Goal: Task Accomplishment & Management: Complete application form

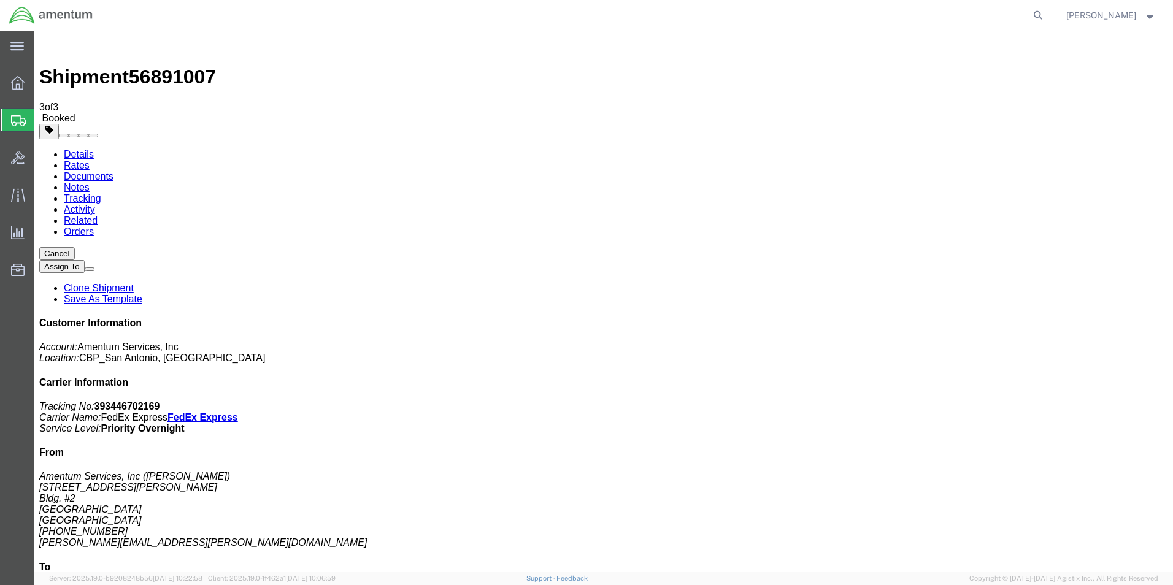
click at [0, 0] on span "Create Shipment" at bounding box center [0, 0] width 0 height 0
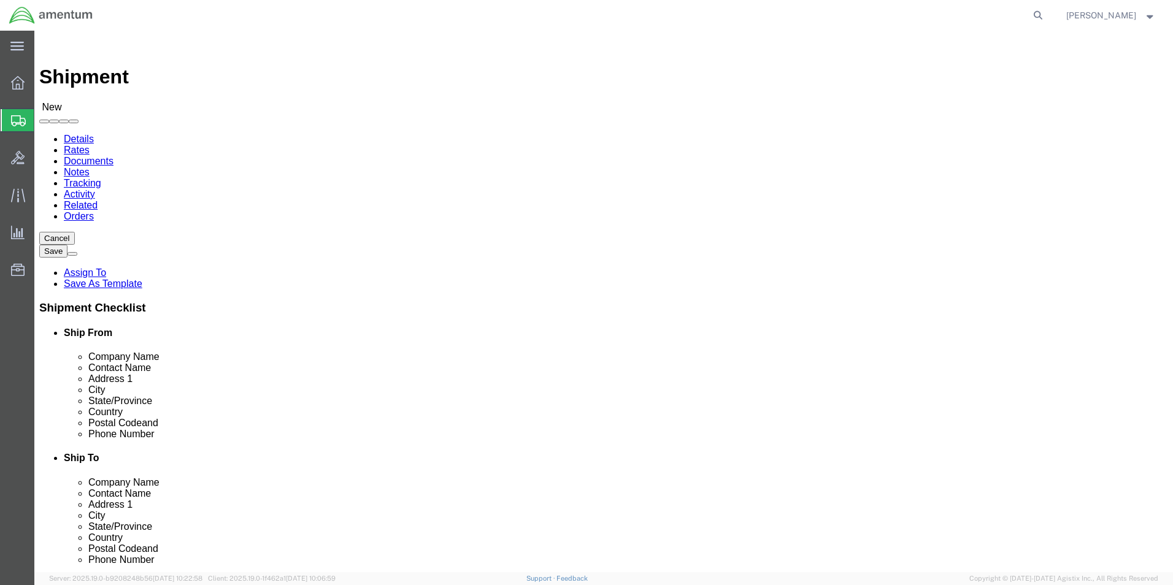
scroll to position [245, 0]
type input "cbp"
select select "49945"
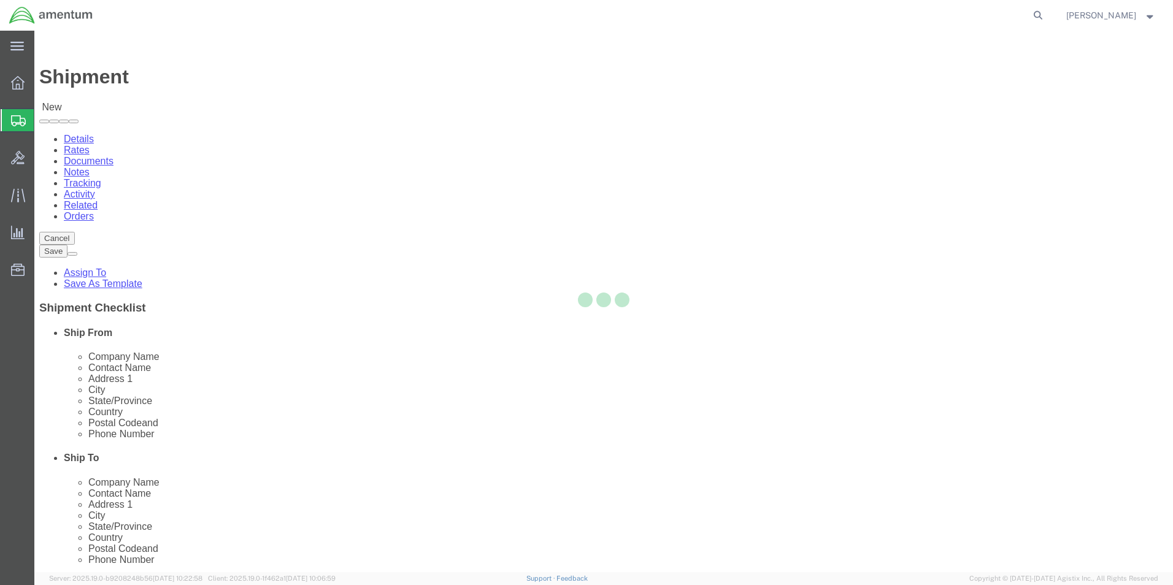
select select "[GEOGRAPHIC_DATA]"
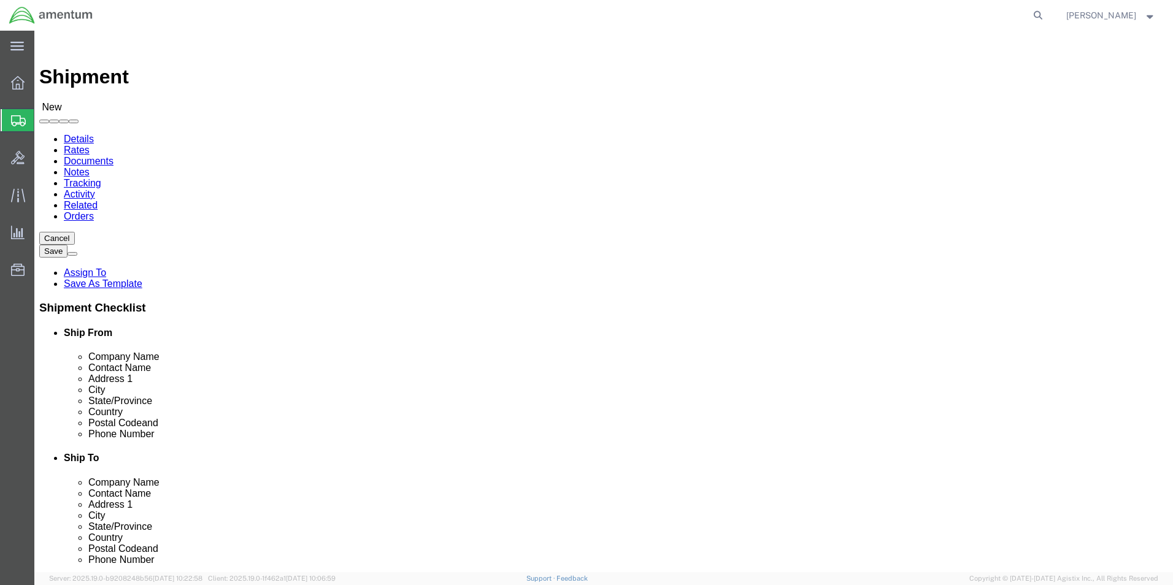
type input "s"
type input "SAFR"
click p "- SAFRAN HELICOPTER ENGINES INC - ([PERSON_NAME]) [STREET_ADDRESS]"
select select "[GEOGRAPHIC_DATA]"
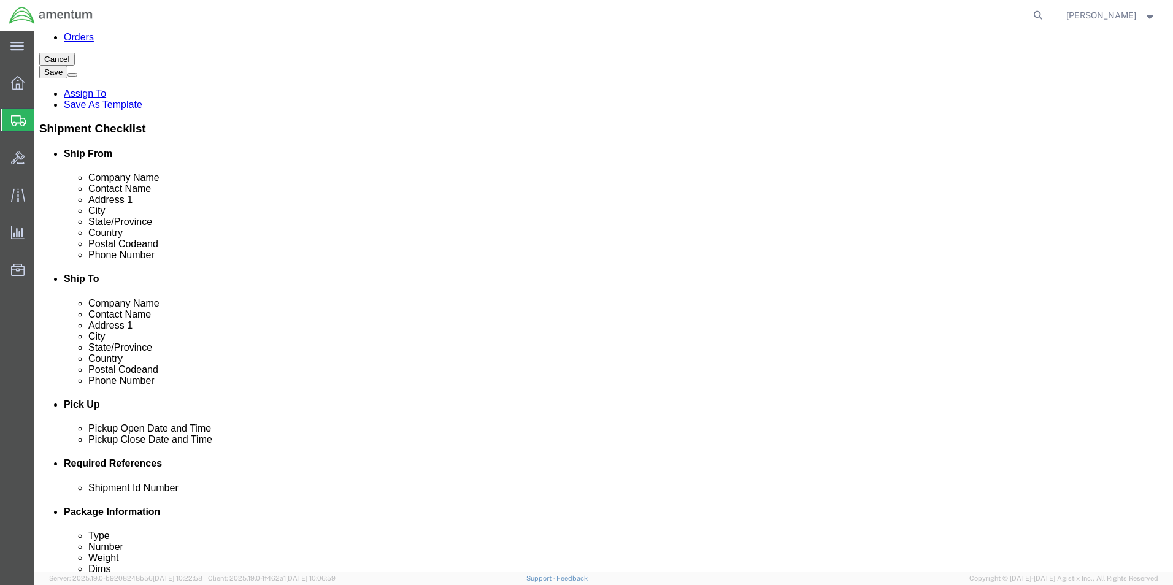
scroll to position [184, 0]
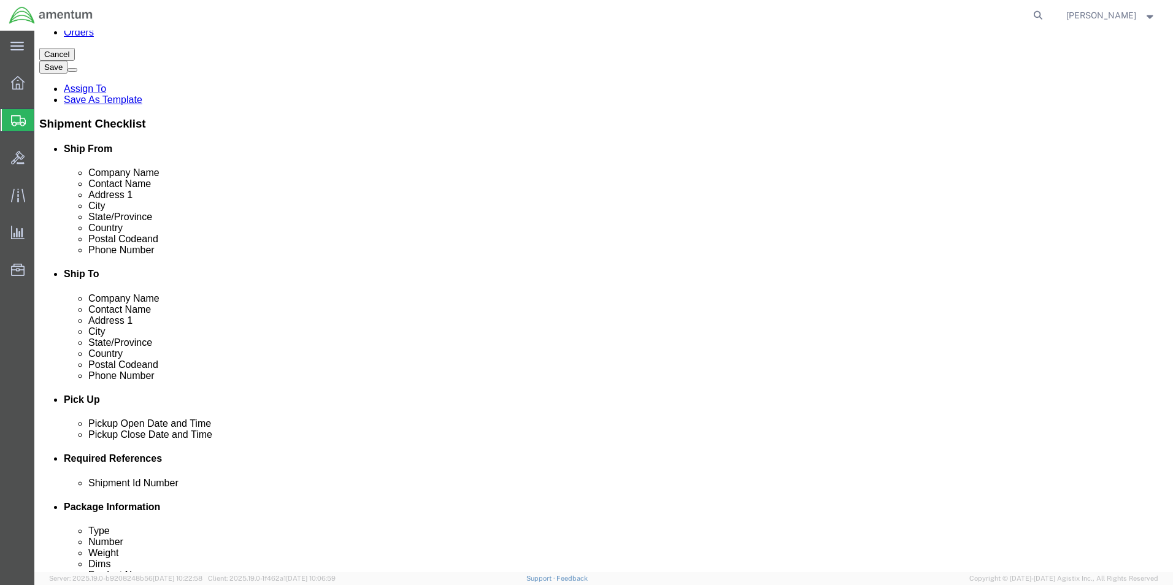
type input "SAFRAN HELICOPTER ENGINES INC"
click div "[DATE] 10:00 AM"
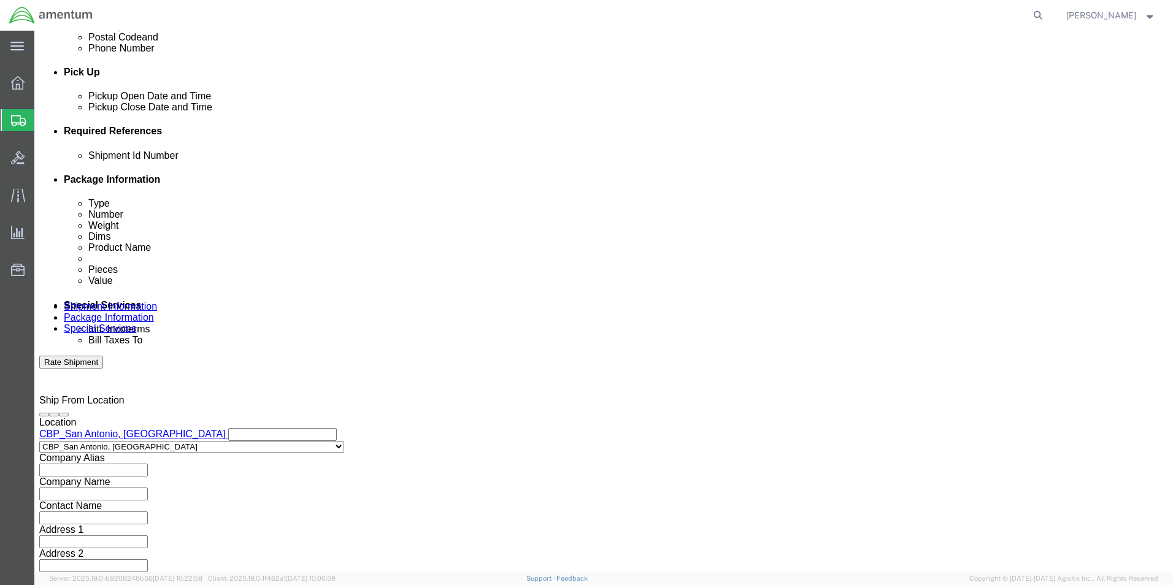
click input "4:00 AM"
type input "4:00 PM"
click button "Apply"
click button "Add reference"
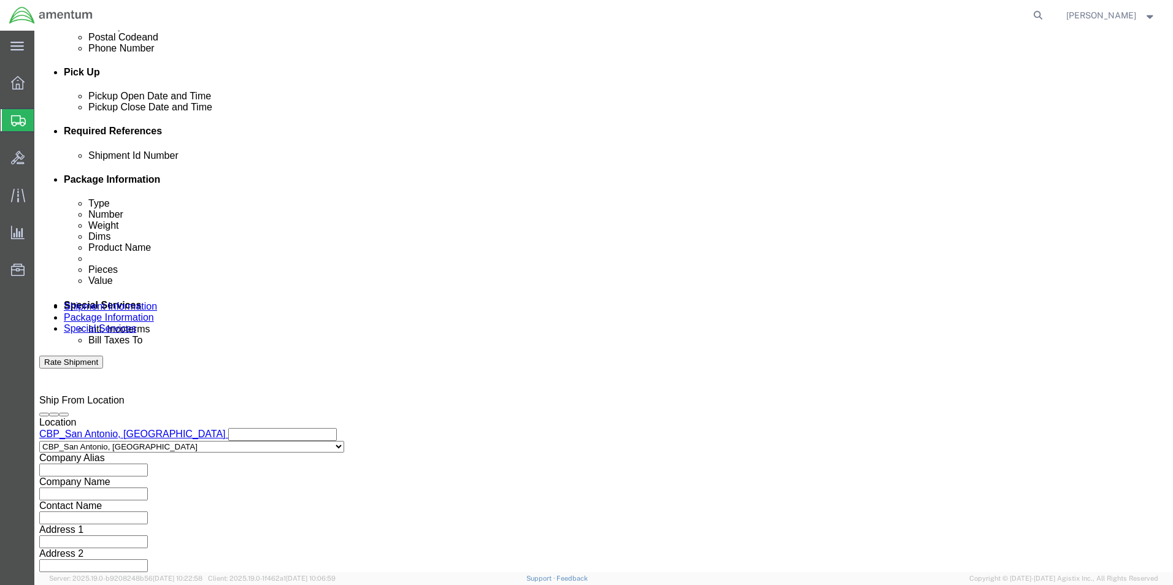
click button "Add reference"
drag, startPoint x: 450, startPoint y: 250, endPoint x: 428, endPoint y: 240, distance: 23.9
click input "text"
click select "Select Account Type Activity ID Airline Appointment Number ASN Batch Request # …"
select select "DEPT"
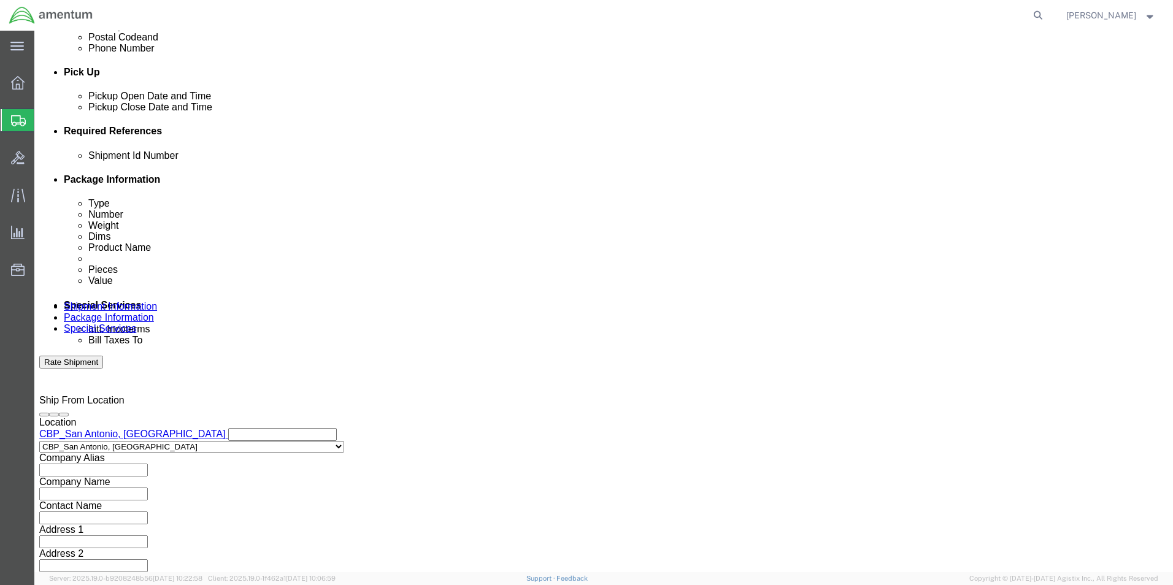
click select "Select Account Type Activity ID Airline Appointment Number ASN Batch Request # …"
click input "text"
type input "CBP"
click div "Shipment Id Number Select Account Type Activity ID Airline Appointment Number A…"
click select "Select Account Type Activity ID Airline Appointment Number ASN Batch Request # …"
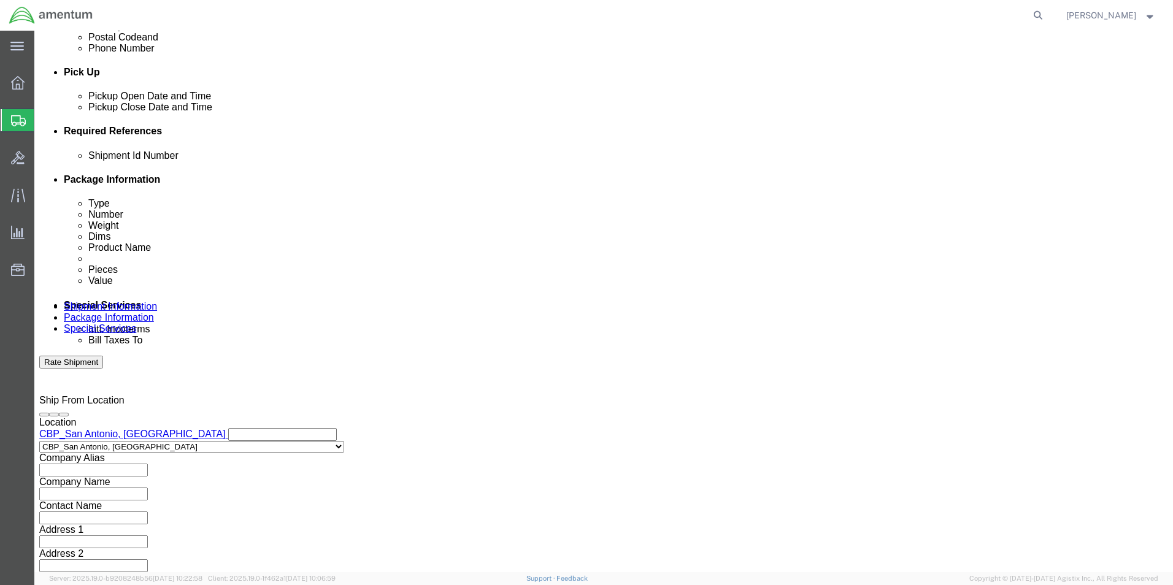
select select "PROJNUM"
click select "Select Account Type Activity ID Airline Appointment Number ASN Batch Request # …"
click input "text"
type input "6118.03.03.2219.000.WST.0000"
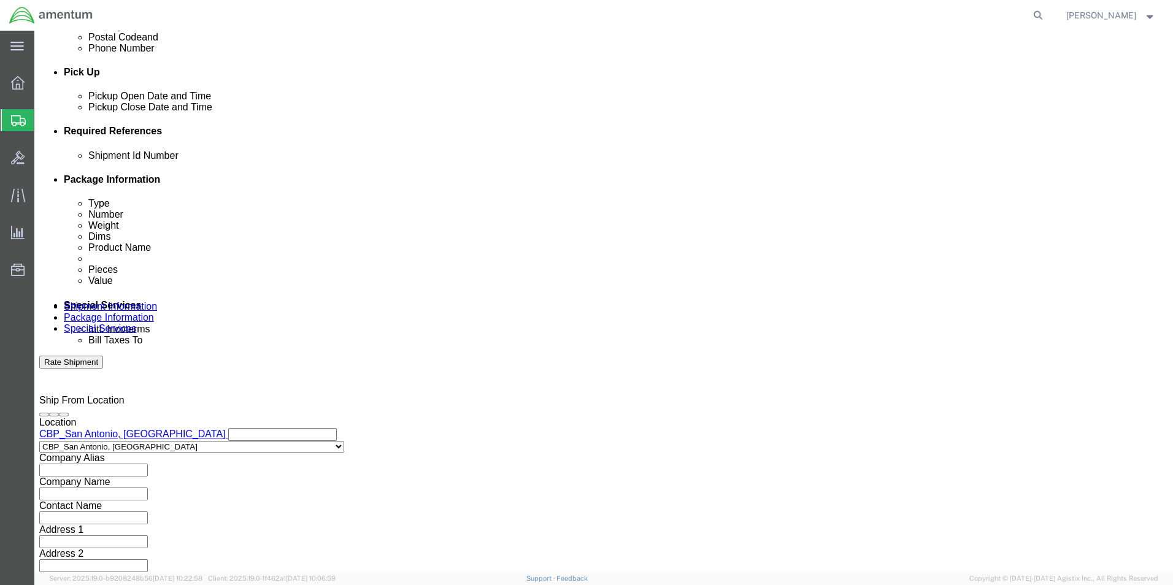
click select "Select Account Type Activity ID Airline Appointment Number ASN Batch Request # …"
select select "CUSTREF"
click select "Select Account Type Activity ID Airline Appointment Number ASN Batch Request # …"
click input "text"
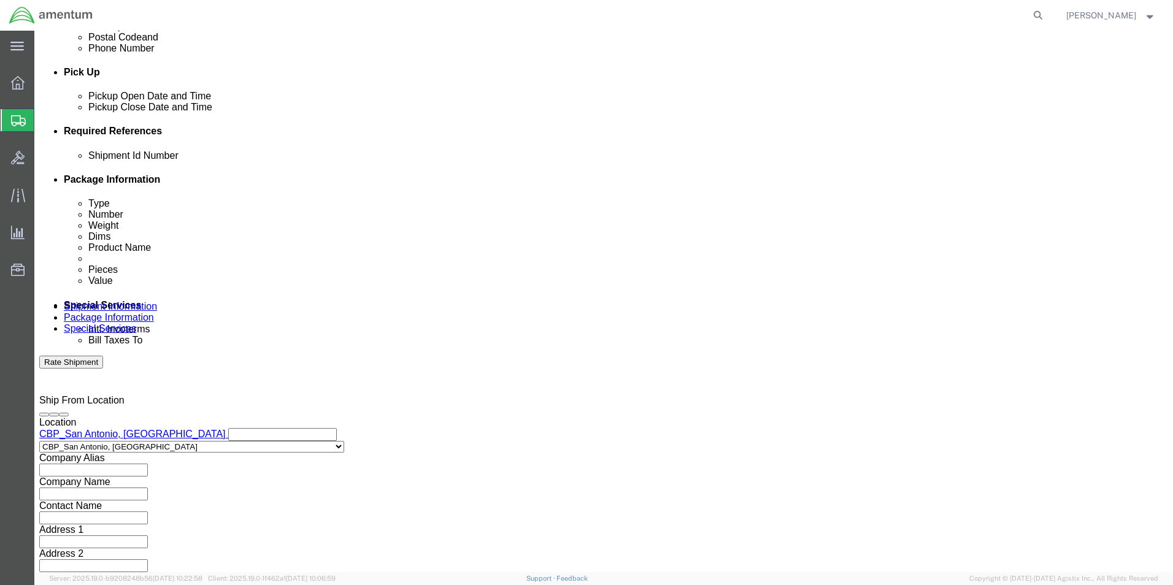
click input "text"
paste input "CNT24-0226-C"
type input "CNT24-0226-C"
click input "text"
paste input "CNT24-0226-C"
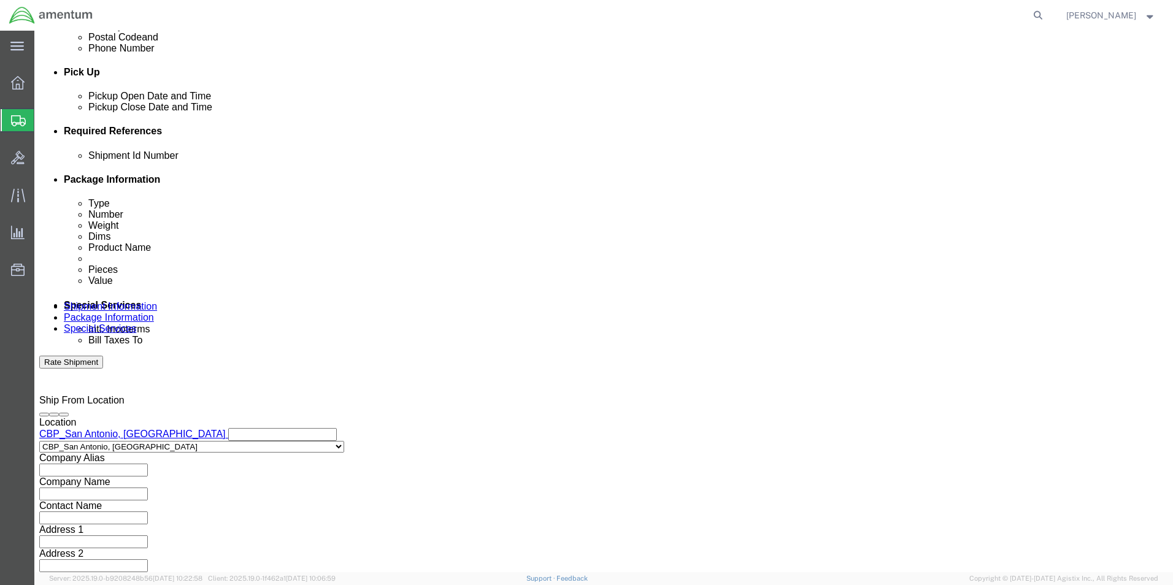
type input "CNT24-0226-C"
click div "Shipping Mode (Optional)"
click select "Select Air Less than Truckload Multi-Leg Ocean Freight Rail Small Parcel Truckl…"
select select "SMAL"
click select "Select Air Less than Truckload Multi-Leg Ocean Freight Rail Small Parcel Truckl…"
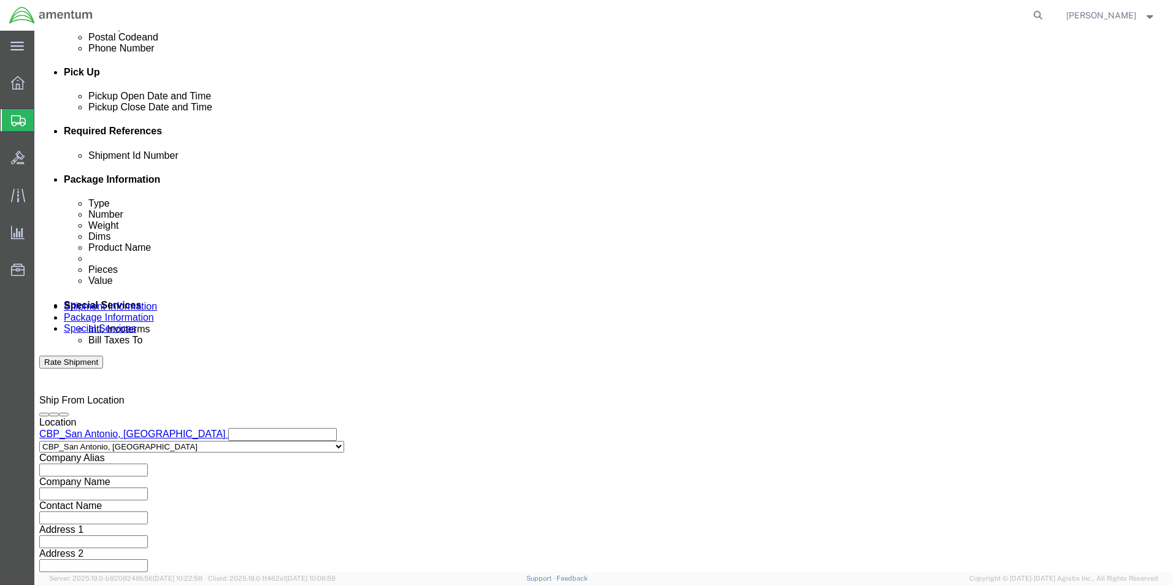
click button "Continue"
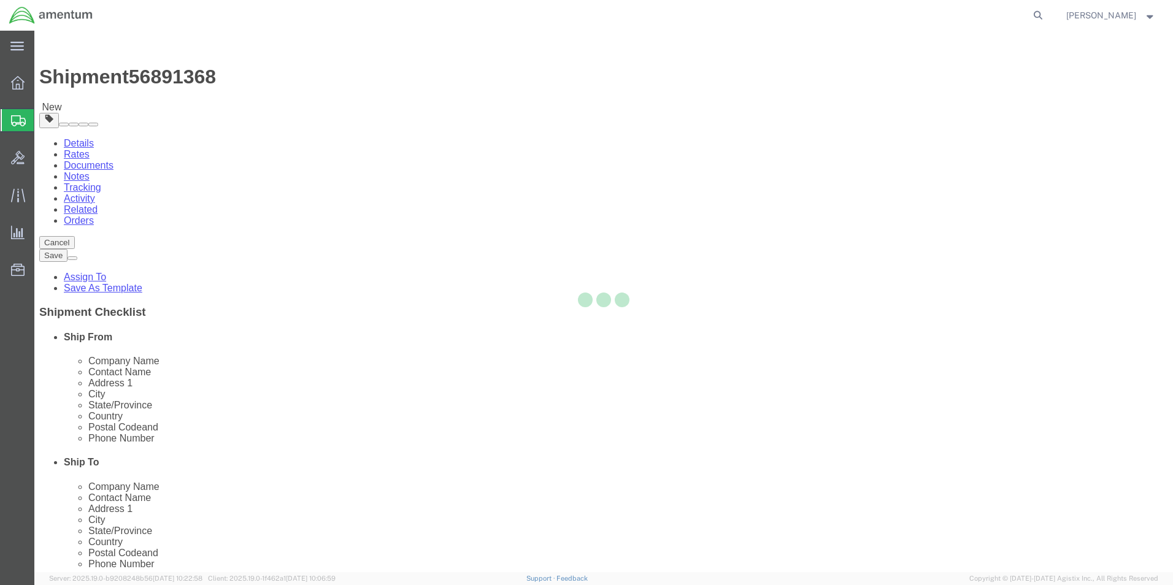
select select "YRPK"
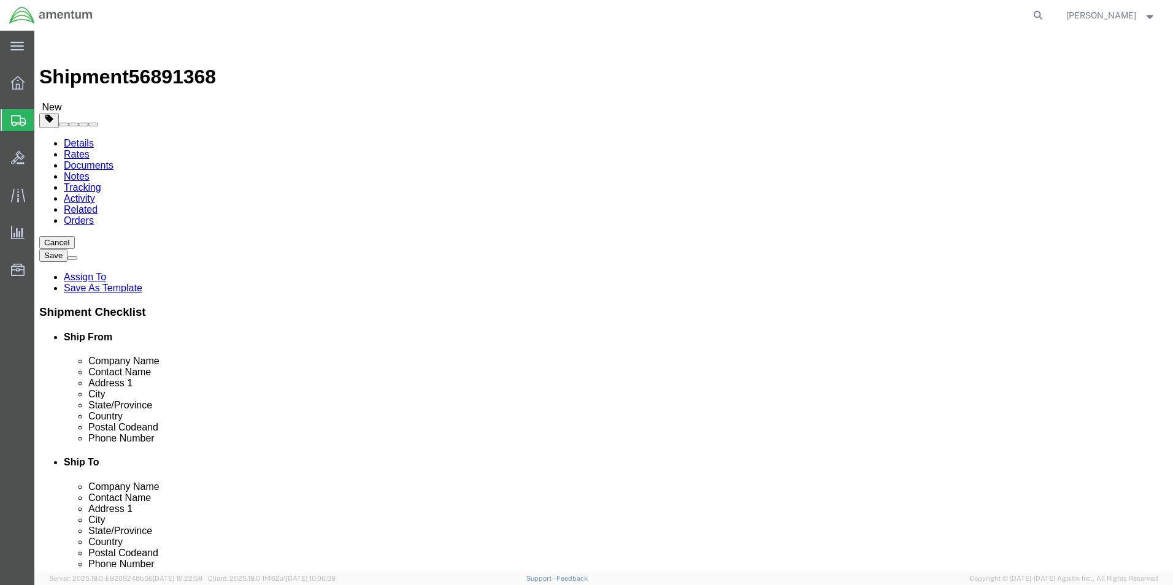
click input "text"
type input "22"
type input "18"
type input "4"
drag, startPoint x: 195, startPoint y: 284, endPoint x: 155, endPoint y: 278, distance: 40.9
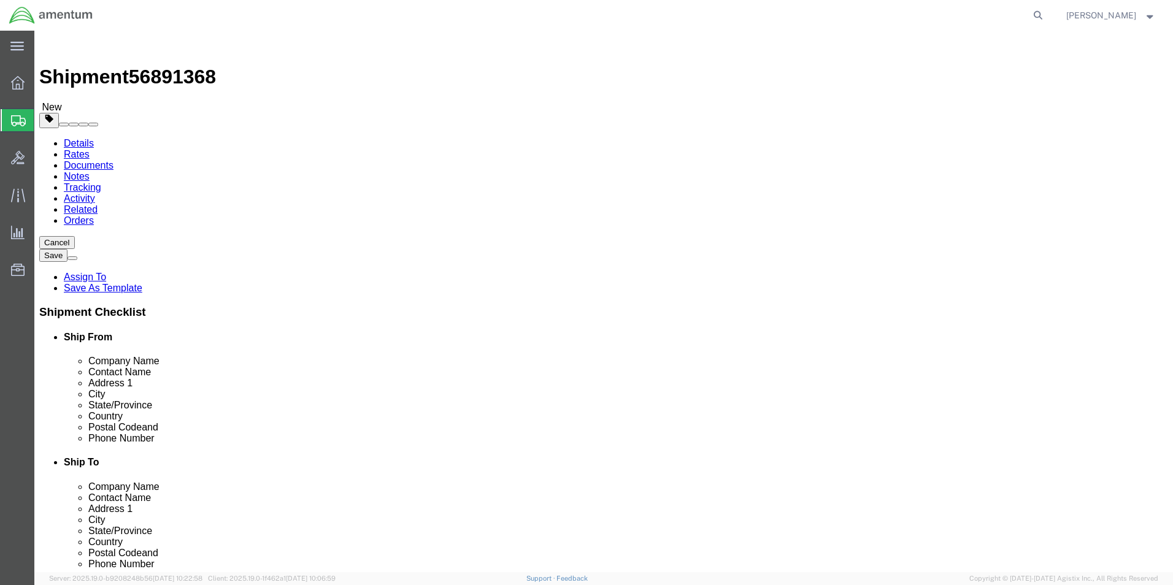
click div "Weight 0.00 Select kgs lbs Ship. t°"
type input "23.00"
click link "Add Content"
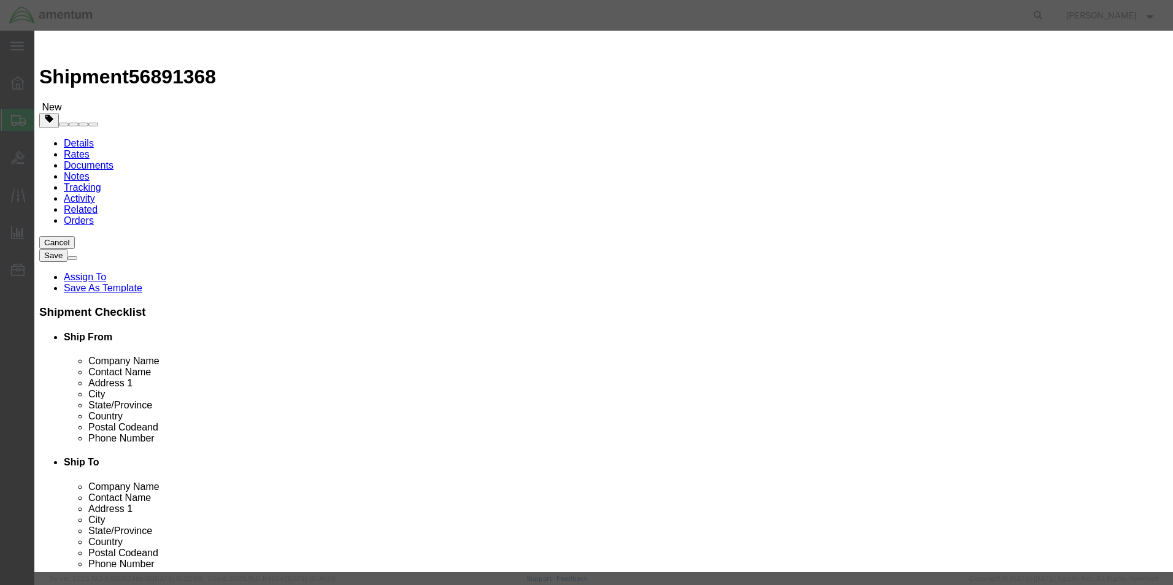
click button "Close"
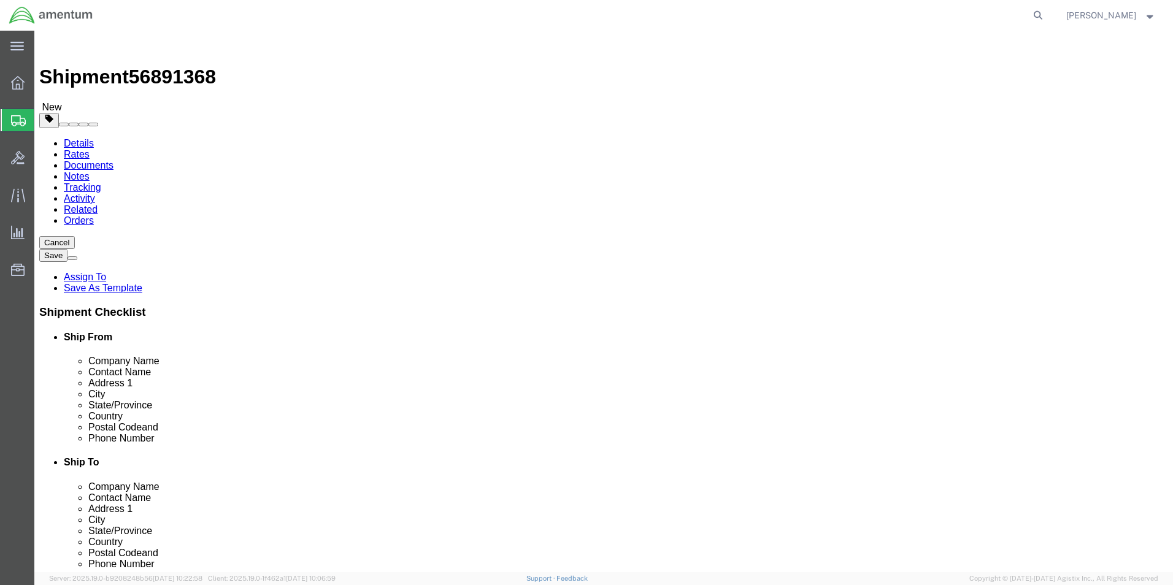
drag, startPoint x: 290, startPoint y: 264, endPoint x: 323, endPoint y: 267, distance: 33.3
click input "4"
type input "14"
click link "Add Content"
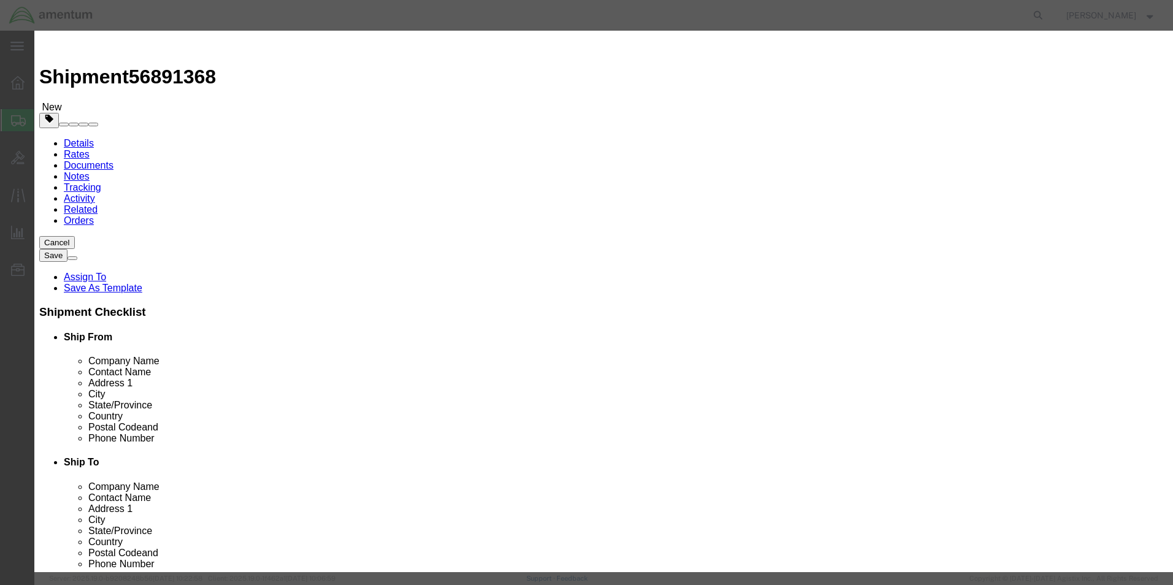
click input "text"
type input "HMU 0292862620 SN: 26311"
drag, startPoint x: 365, startPoint y: 116, endPoint x: 347, endPoint y: 114, distance: 17.9
click div "0"
type input "1"
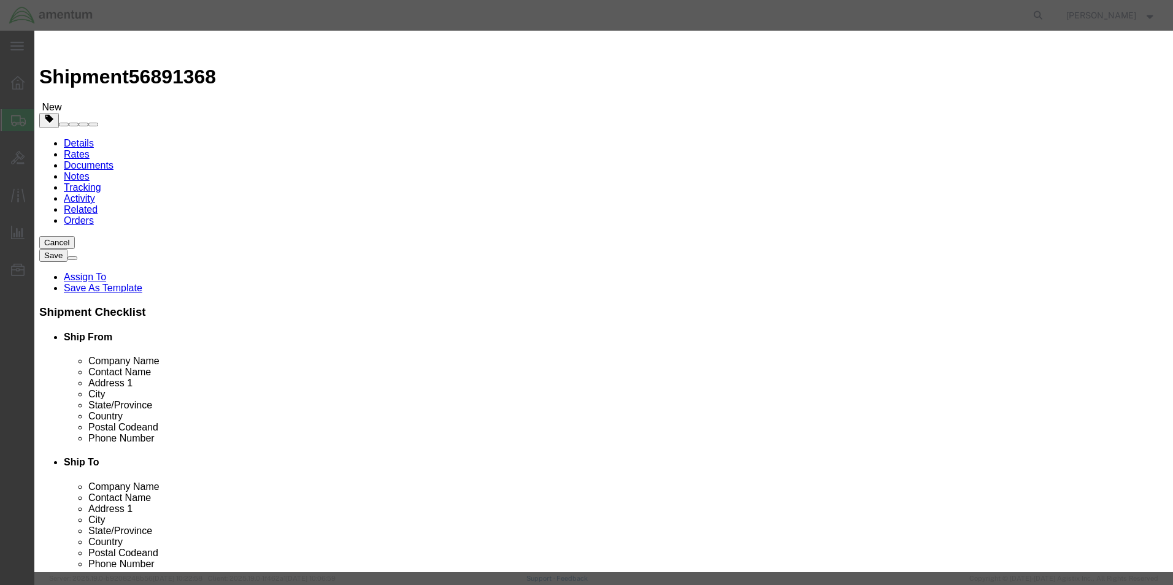
click input "text"
type input "500.00"
click input "checkbox"
checkbox input "true"
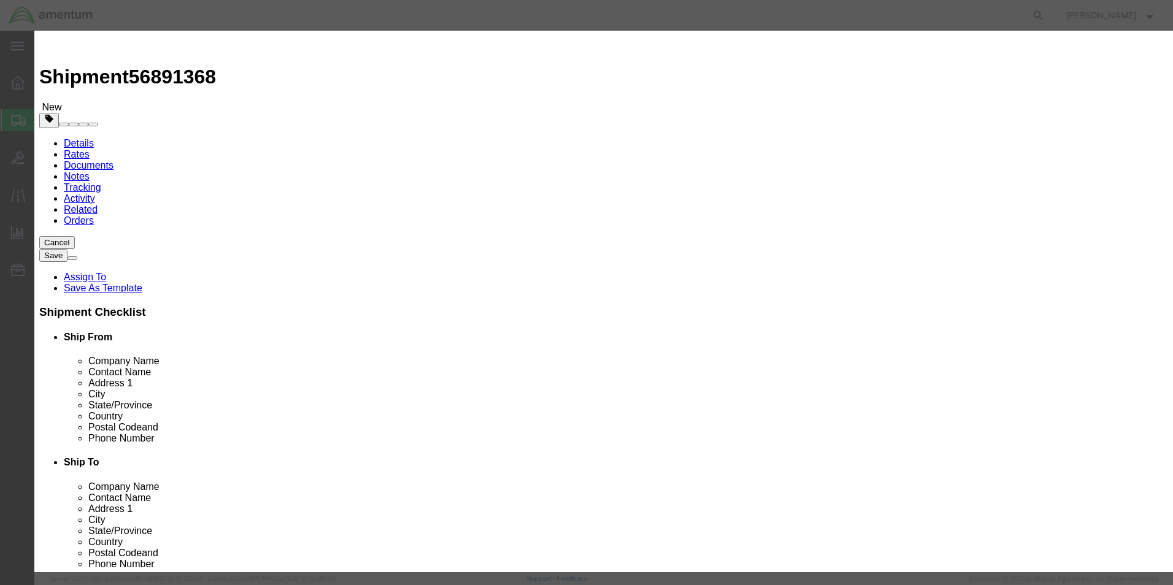
click input "text"
type input "DANGEROUS GOOD IN APPARATUS"
drag, startPoint x: 426, startPoint y: 335, endPoint x: 439, endPoint y: 343, distance: 15.0
click input "text"
type input "3363"
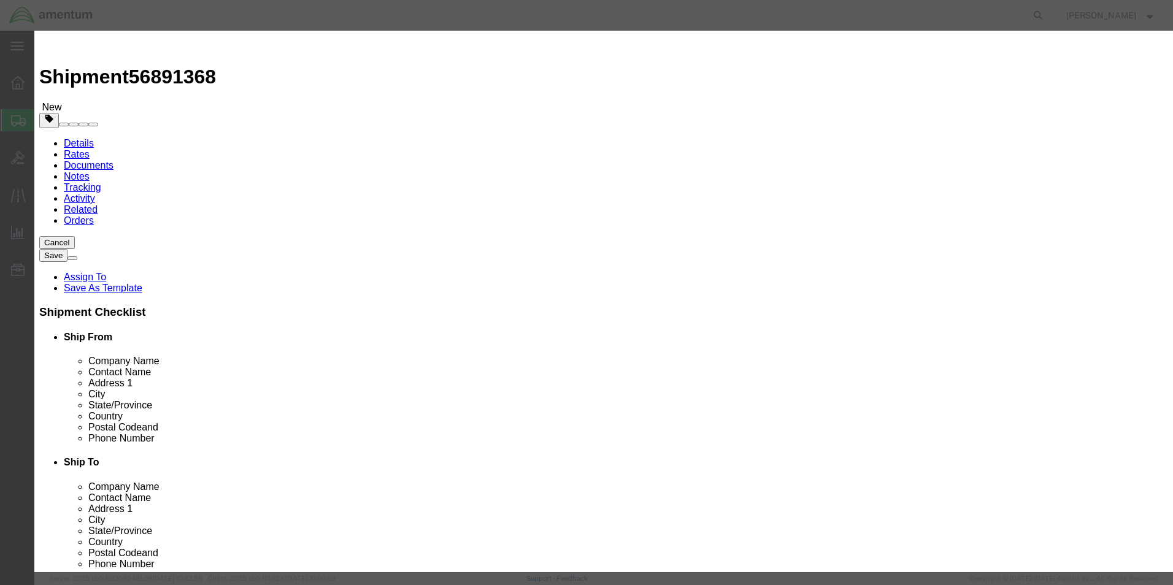
click select "Select 1 Explosive 1.1 Explosive 1.2 Explosive 1.3 Explosive 1.4 Explosive 1.5 …"
select select "9 Miscellaneous"
click select "Select 1 Explosive 1.1 Explosive 1.2 Explosive 1.3 Explosive 1.4 Explosive 1.5 …"
click label "Company Name"
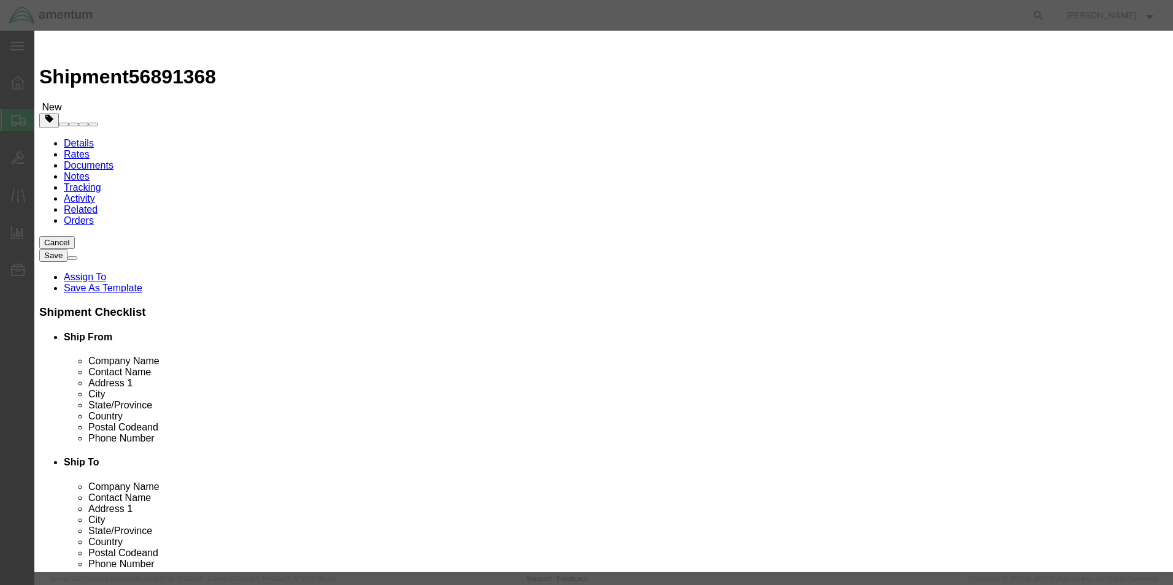
click input "text"
type input "AMENTUM SERVICES, LLC"
type input "CHEMTREC - CCN 216832"
type input "7035273887"
click div "EX/HC# Expiration Notes Company Name AMENTUM SERVICES, LLC Contact Name CHEMTRE…"
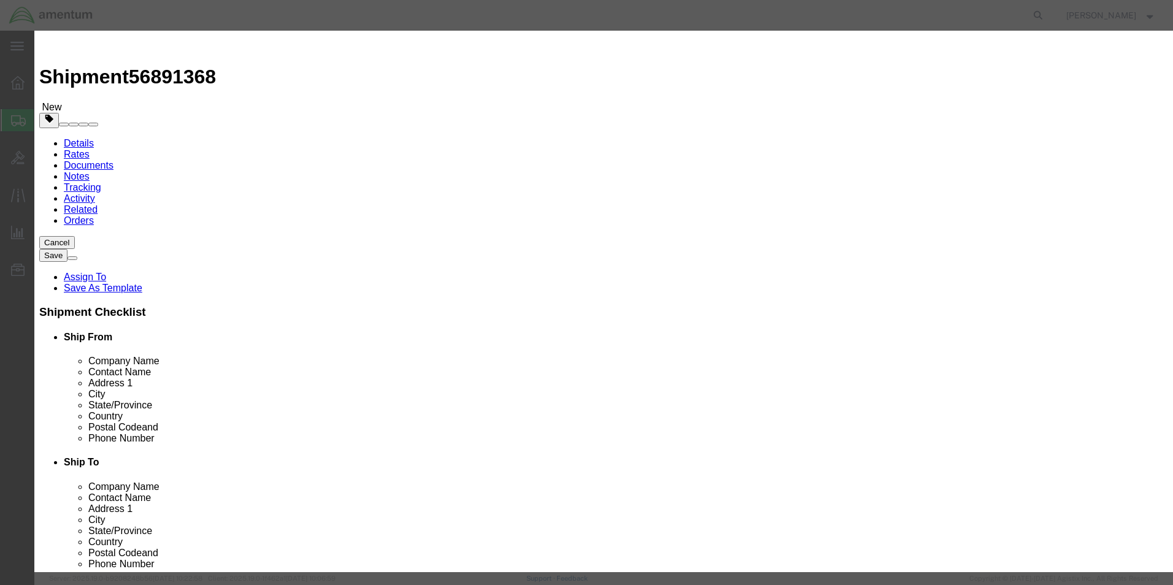
scroll to position [271, 0]
click button "Save & Close"
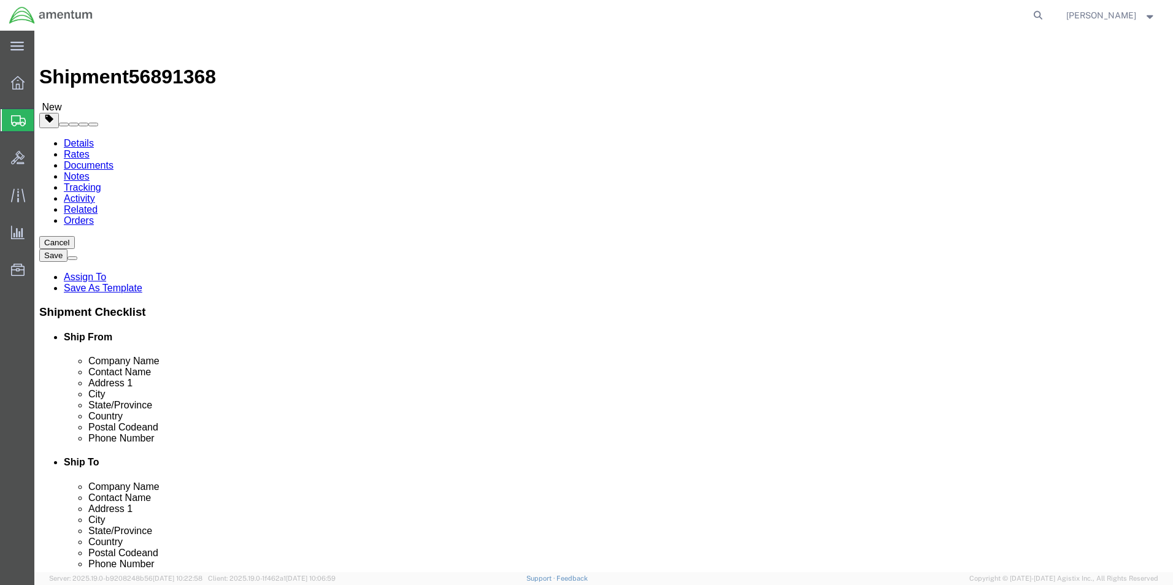
click button "Continue"
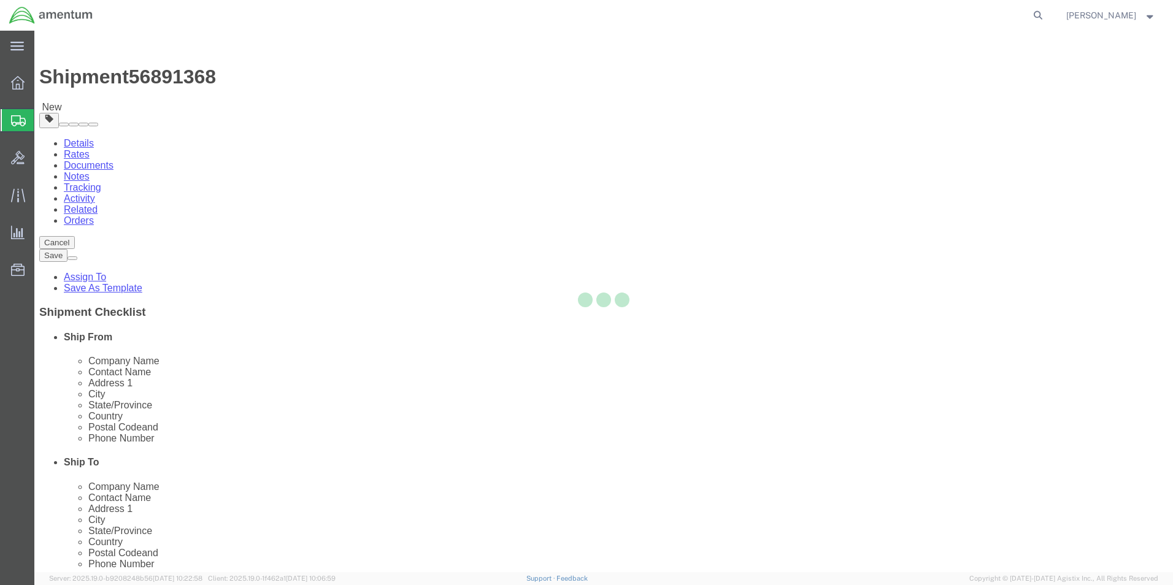
select select
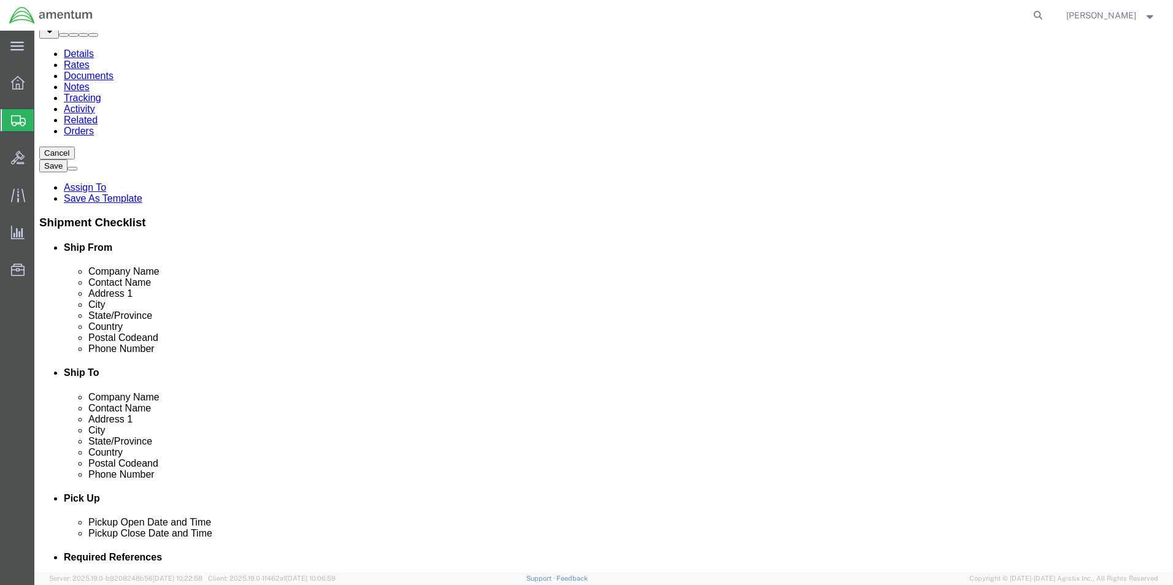
scroll to position [184, 0]
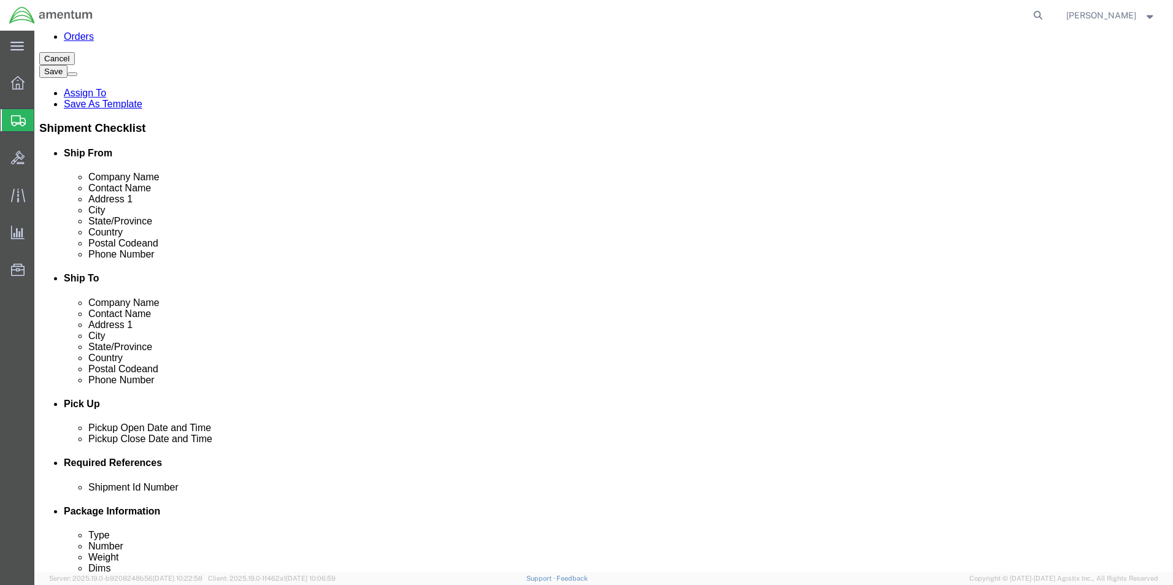
click button "Rate Shipment"
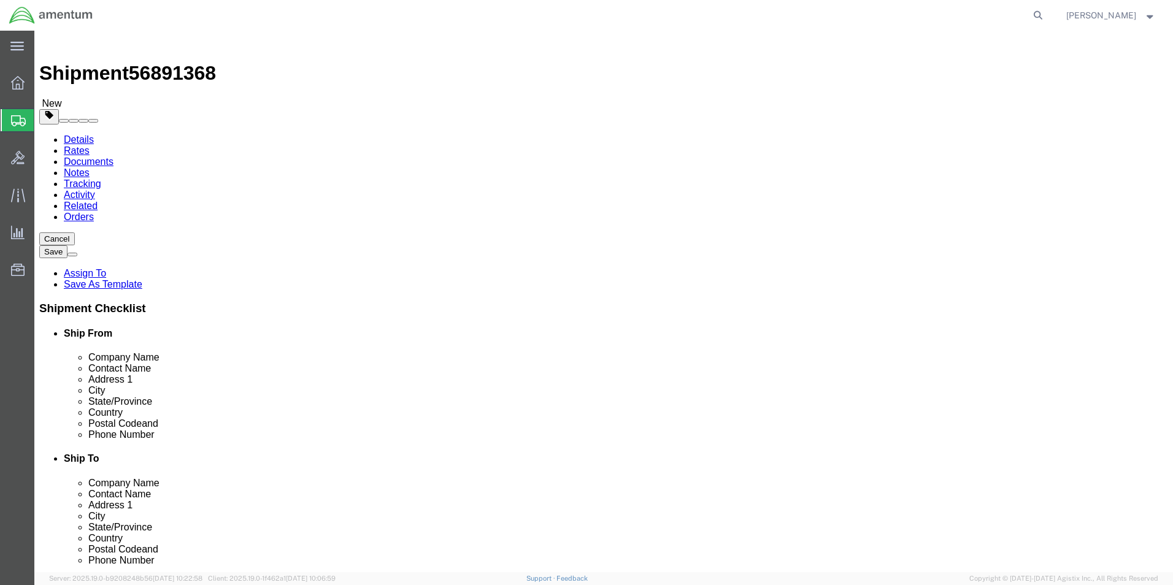
scroll to position [0, 0]
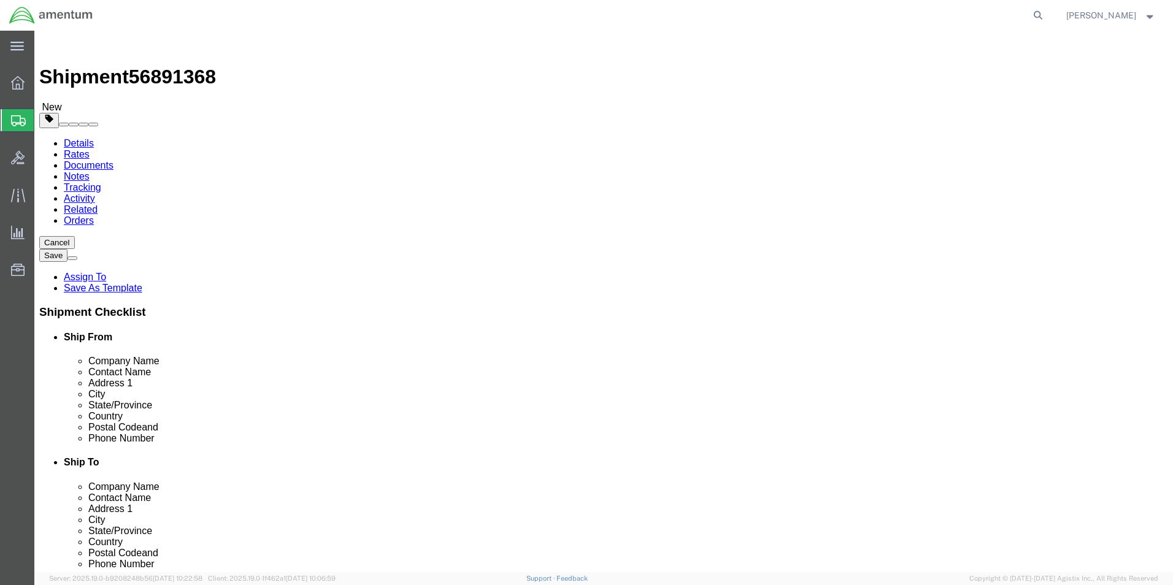
click div "Please fix the following errors Ship To Location / Company Name : This field is…"
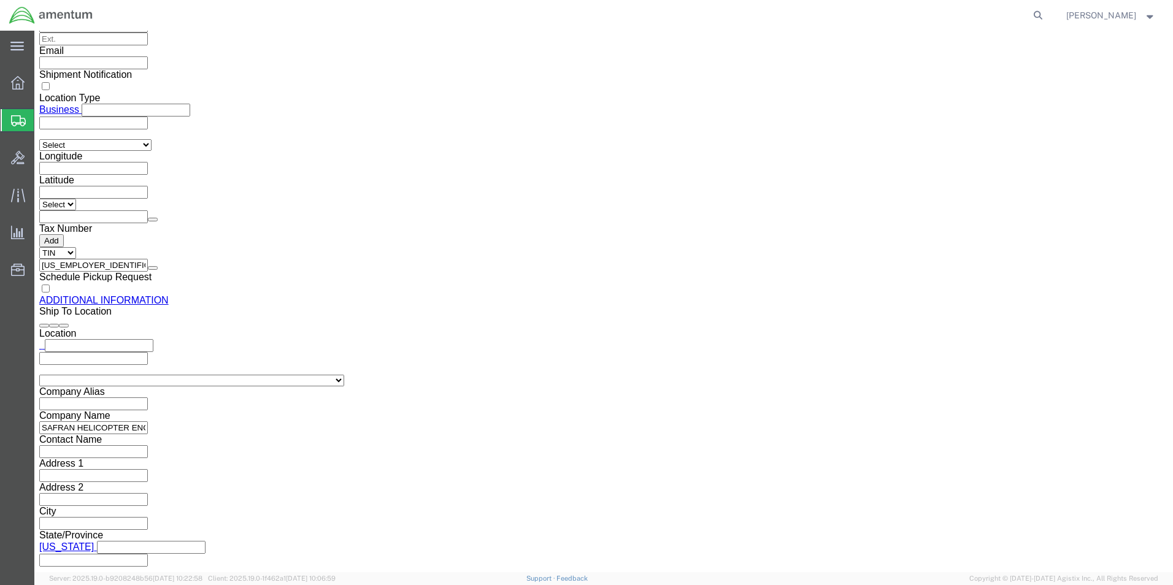
scroll to position [1376, 0]
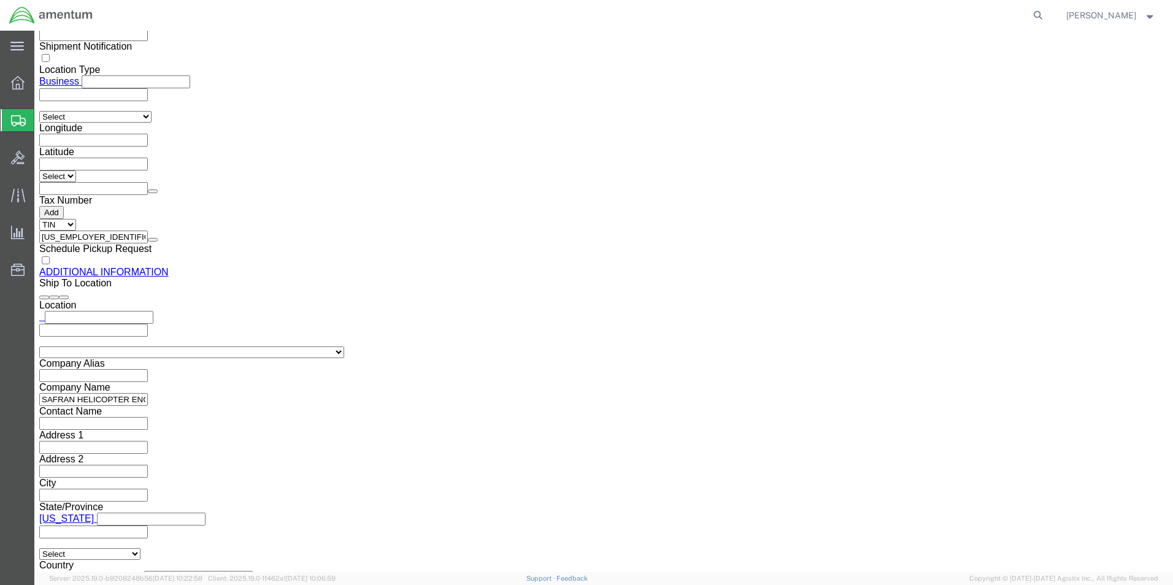
click link "Package Information"
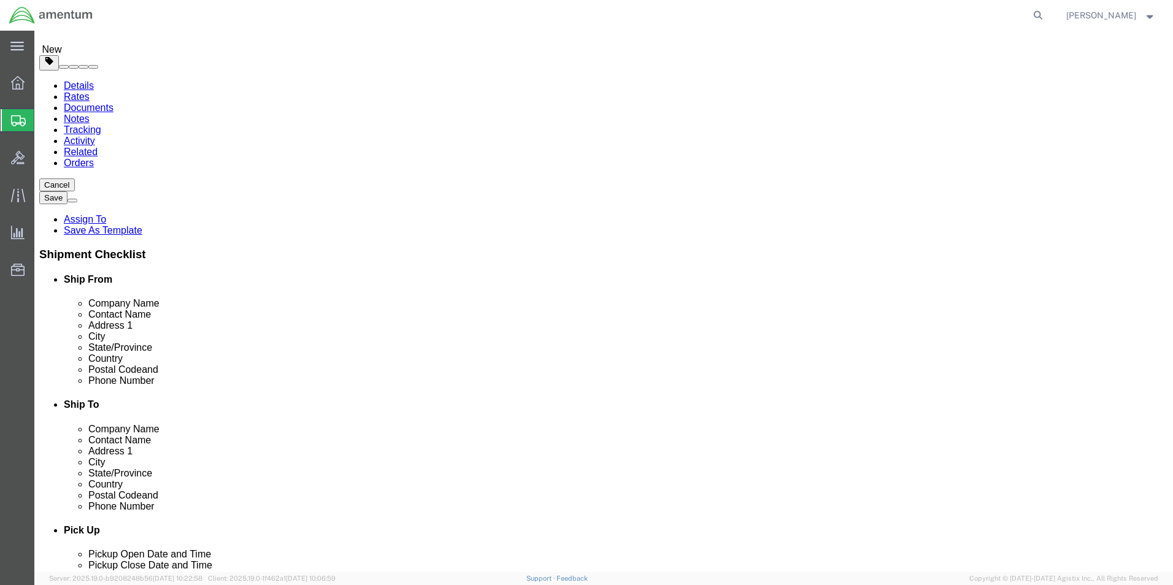
click dd "500.00 USD"
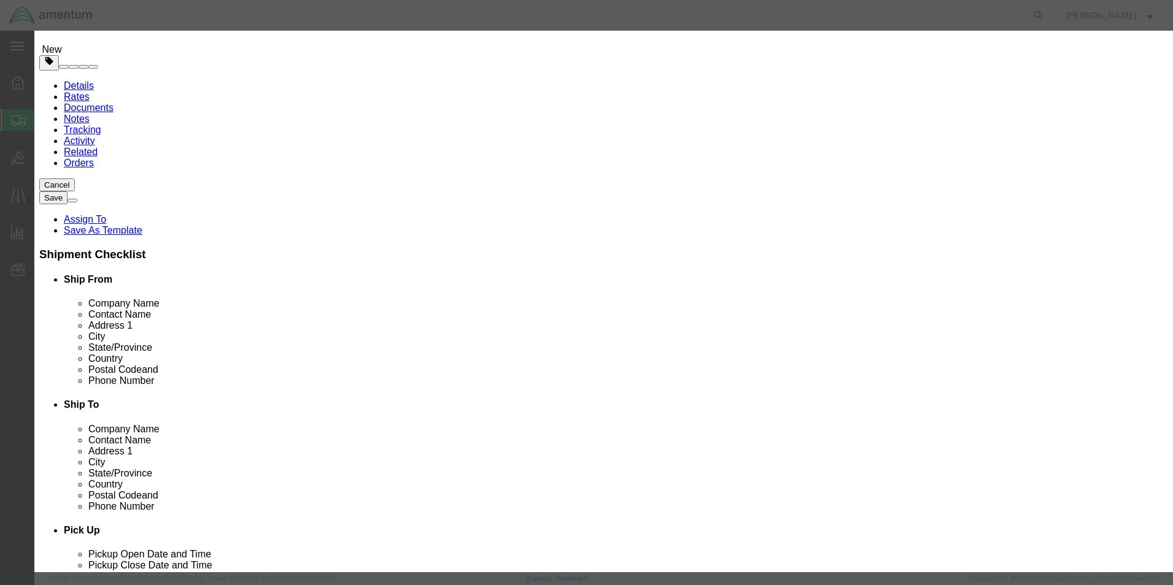
scroll to position [271, 0]
click select "Select 1 - Drums 2 - Reserved 3 - Jerricans 4 - Boxes 5 - Bags 6 - Composite Pa…"
select select "BOXES"
click select "Select 1 - Drums 2 - Reserved 3 - Jerricans 4 - Boxes 5 - Bags 6 - Composite Pa…"
click select "Container Material A - Steel (all types and surface treatments) B - Aluminum C …"
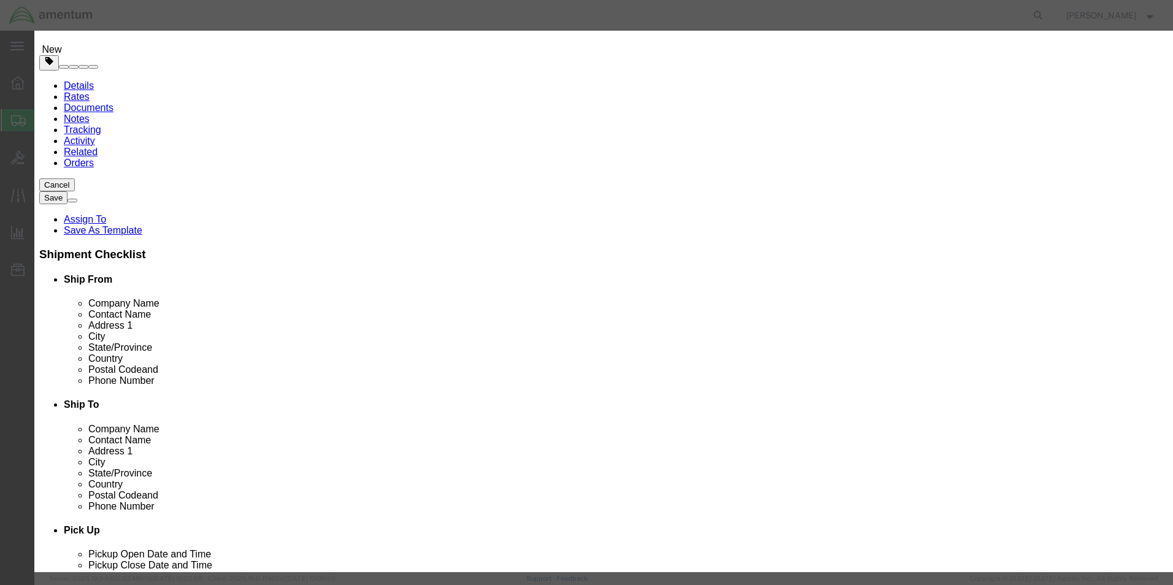
select select "FIBERBOARD"
click select "Container Material A - Steel (all types and surface treatments) B - Aluminum C …"
click button "Save & Close"
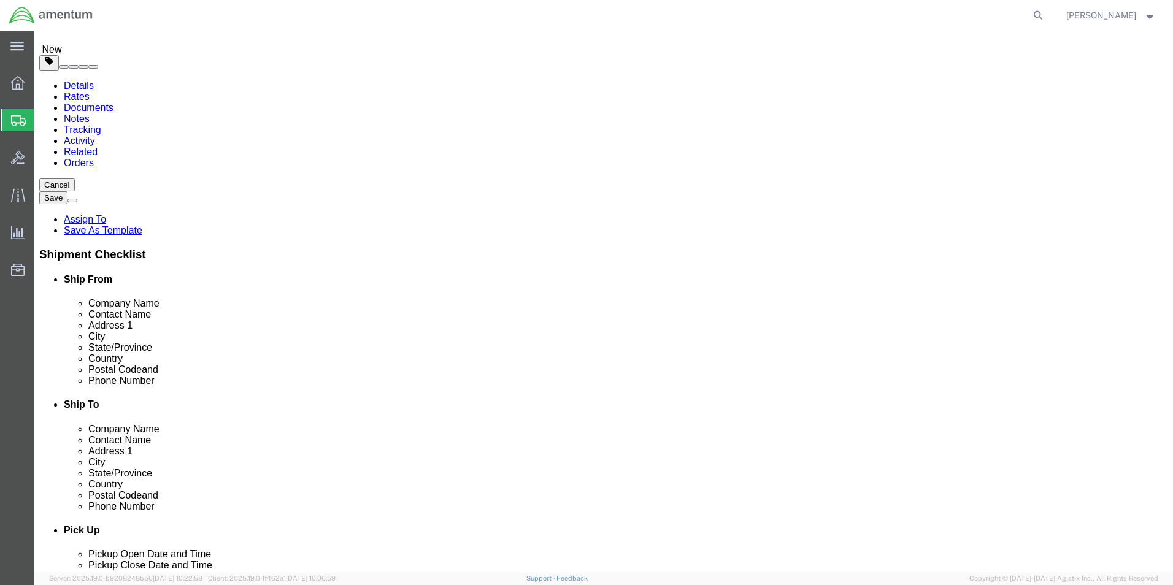
drag, startPoint x: 853, startPoint y: 493, endPoint x: 864, endPoint y: 500, distance: 12.9
click button "Continue"
click button "Rate Shipment"
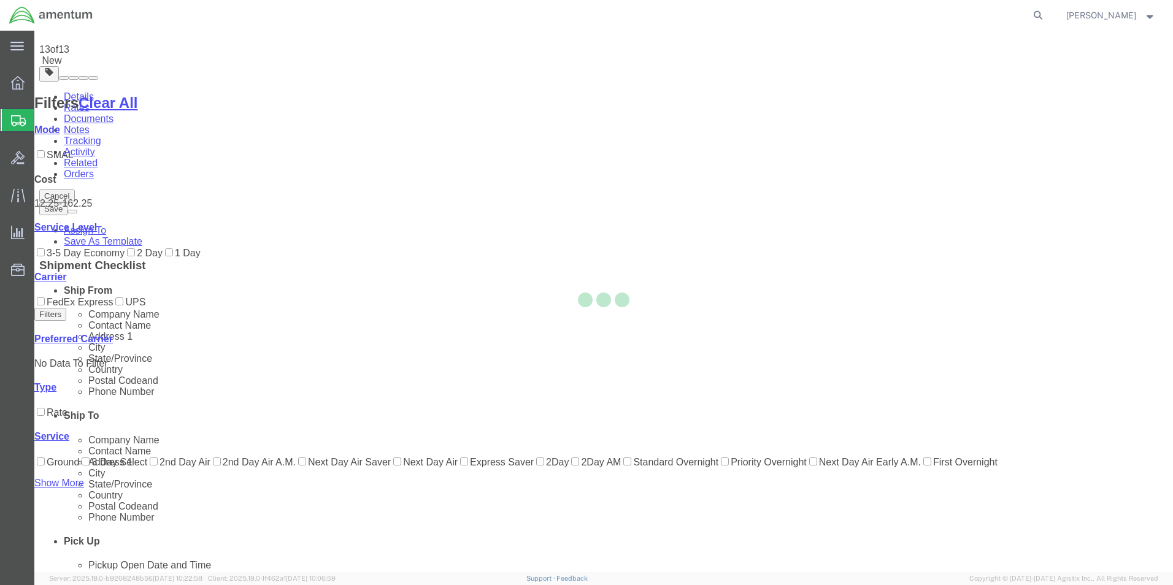
scroll to position [2, 0]
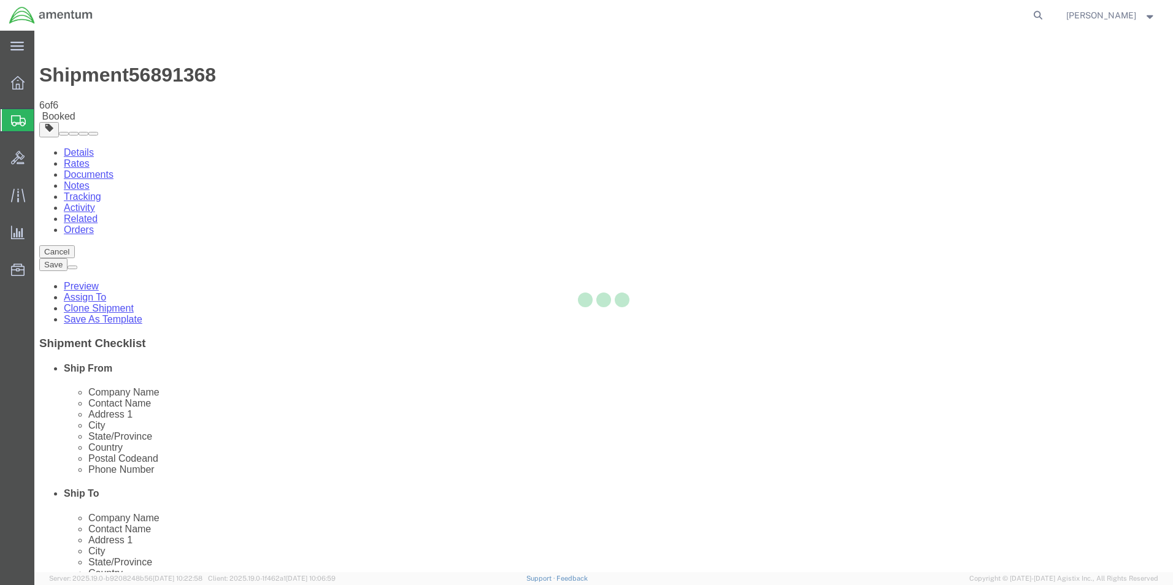
scroll to position [0, 0]
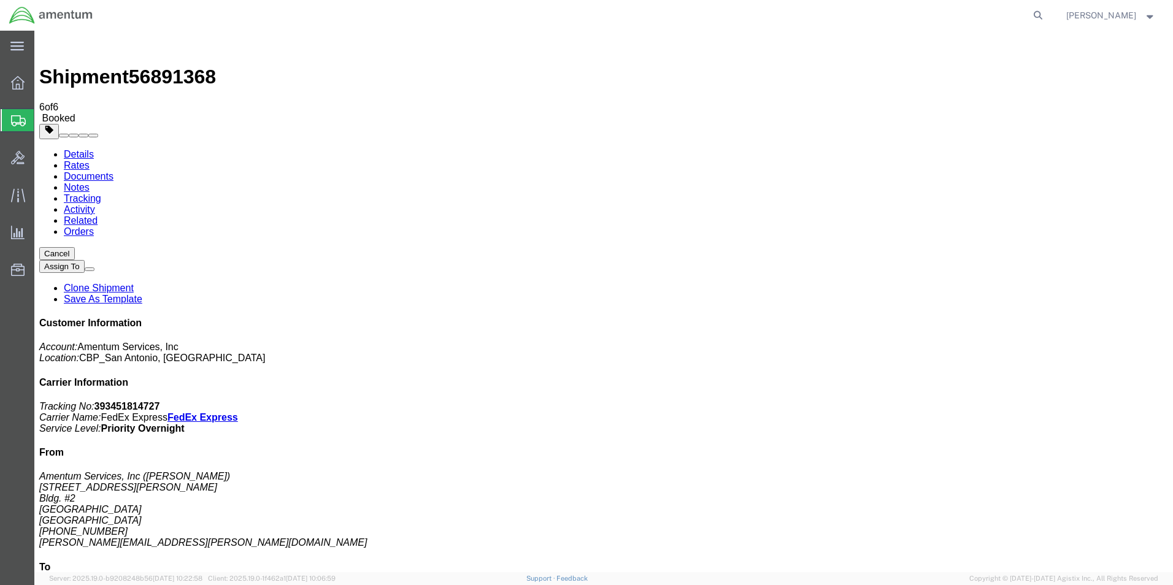
drag, startPoint x: 513, startPoint y: 290, endPoint x: 516, endPoint y: 306, distance: 16.7
